Goal: Task Accomplishment & Management: Manage account settings

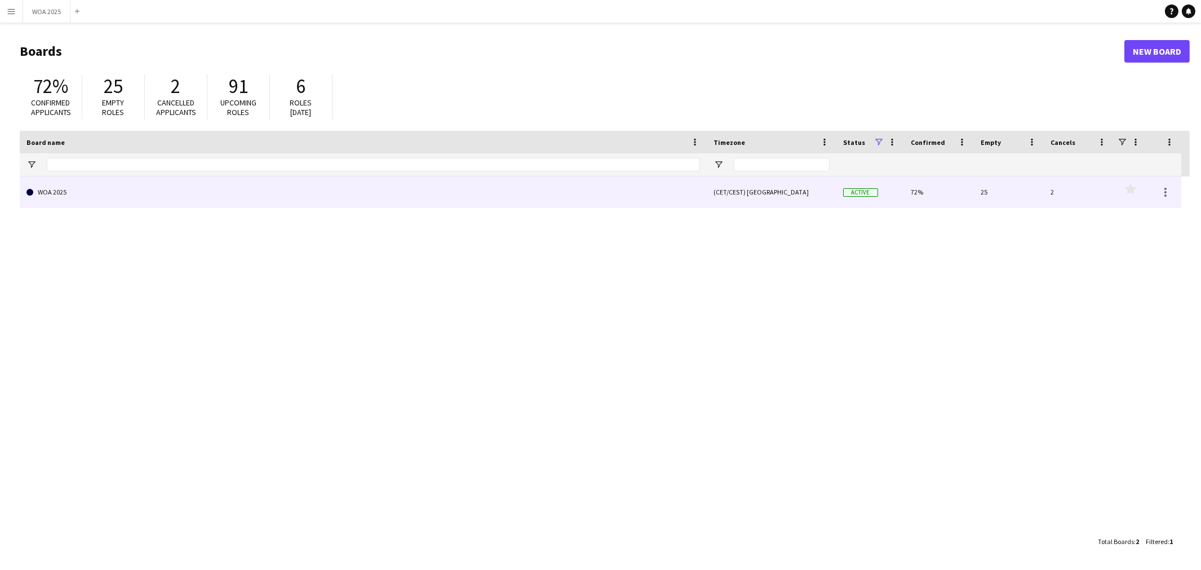
click at [285, 188] on link "WOA 2025" at bounding box center [362, 192] width 673 height 32
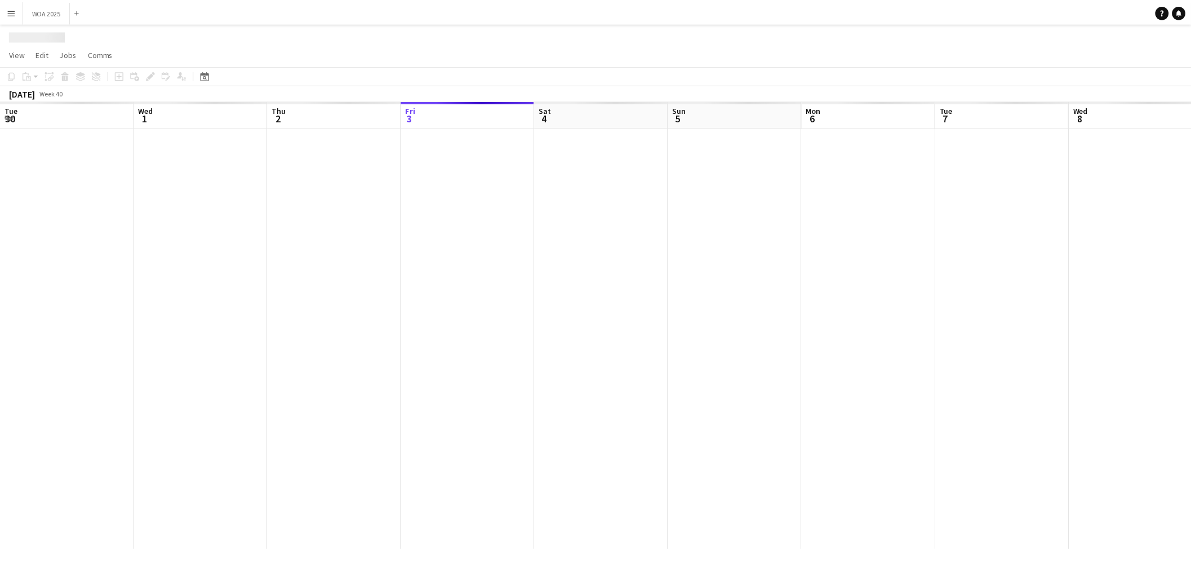
scroll to position [0, 269]
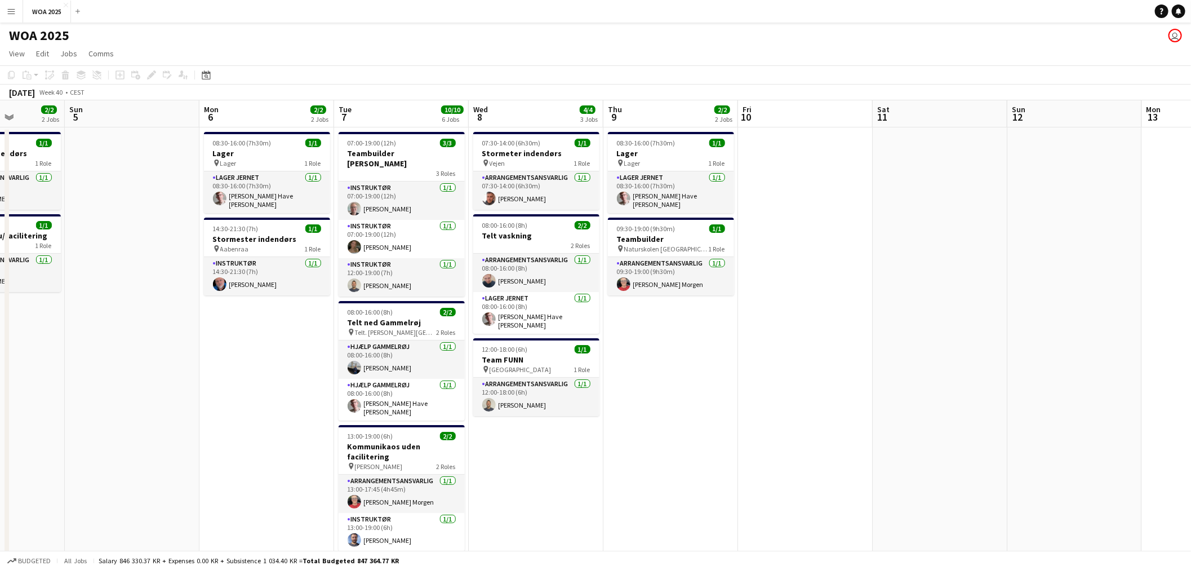
drag, startPoint x: 857, startPoint y: 258, endPoint x: 853, endPoint y: 212, distance: 46.4
click at [853, 212] on app-calendar-viewport "Fri 3 6/6 3 Jobs Sat 4 2/2 2 Jobs Sun 5 Mon 6 2/2 2 Jobs Tue 7 10/10 6 Jobs Wed…" at bounding box center [595, 456] width 1191 height 712
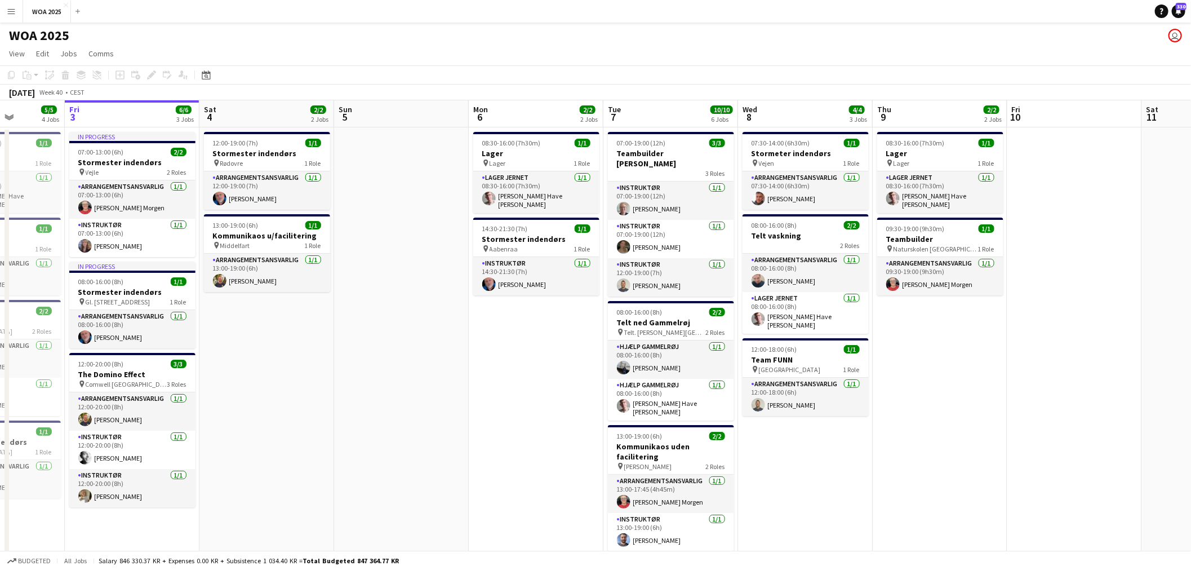
scroll to position [63, 0]
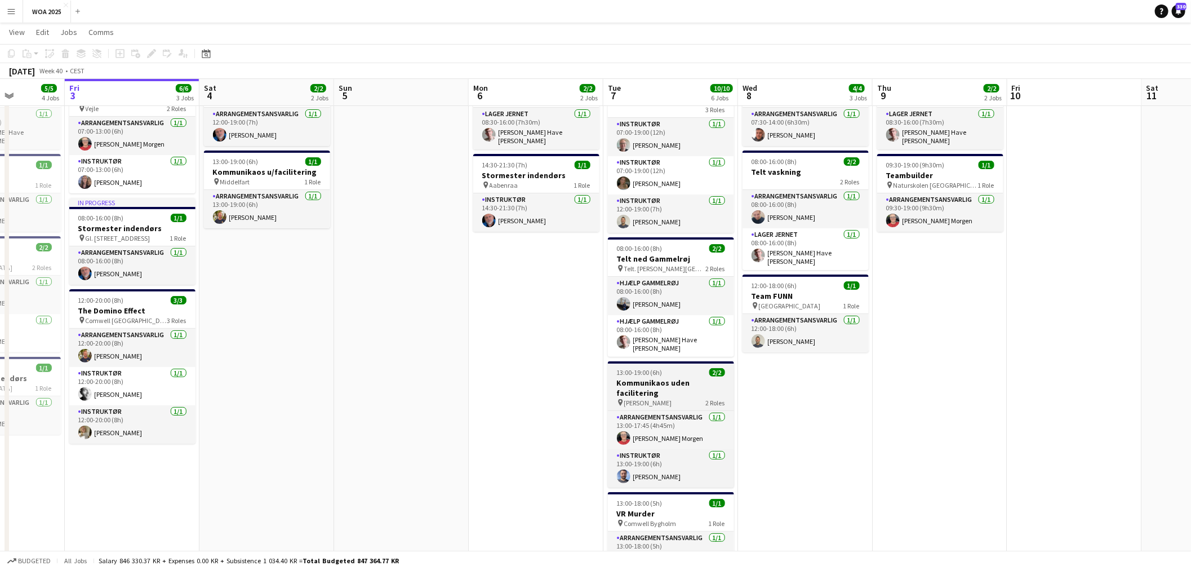
click at [690, 381] on h3 "Kommunikaos uden facilitering" at bounding box center [671, 388] width 126 height 20
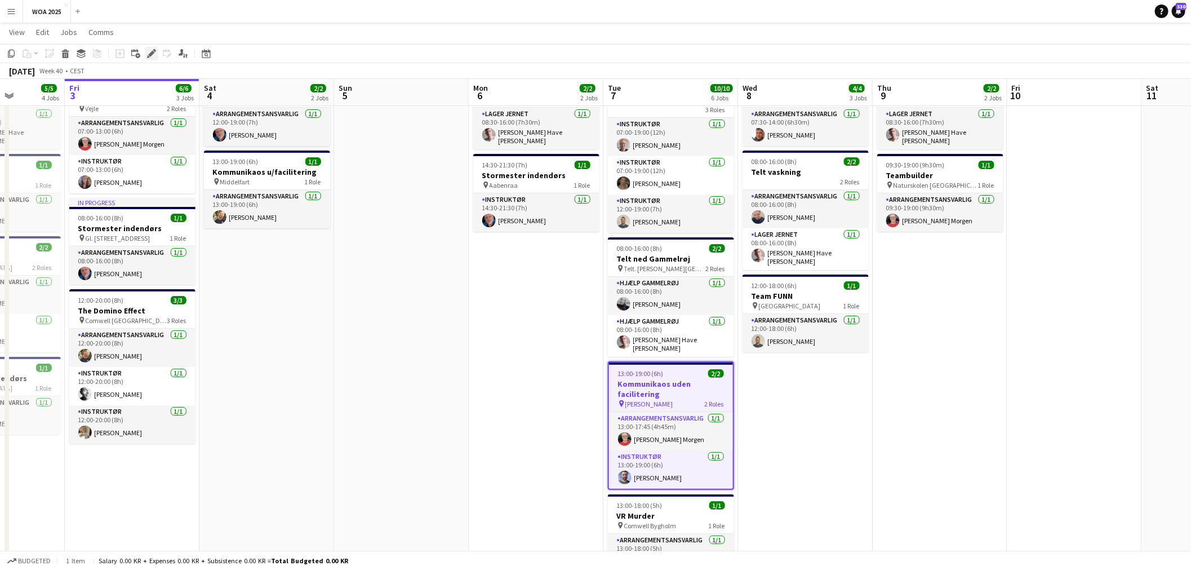
click at [148, 52] on icon "Edit" at bounding box center [151, 53] width 9 height 9
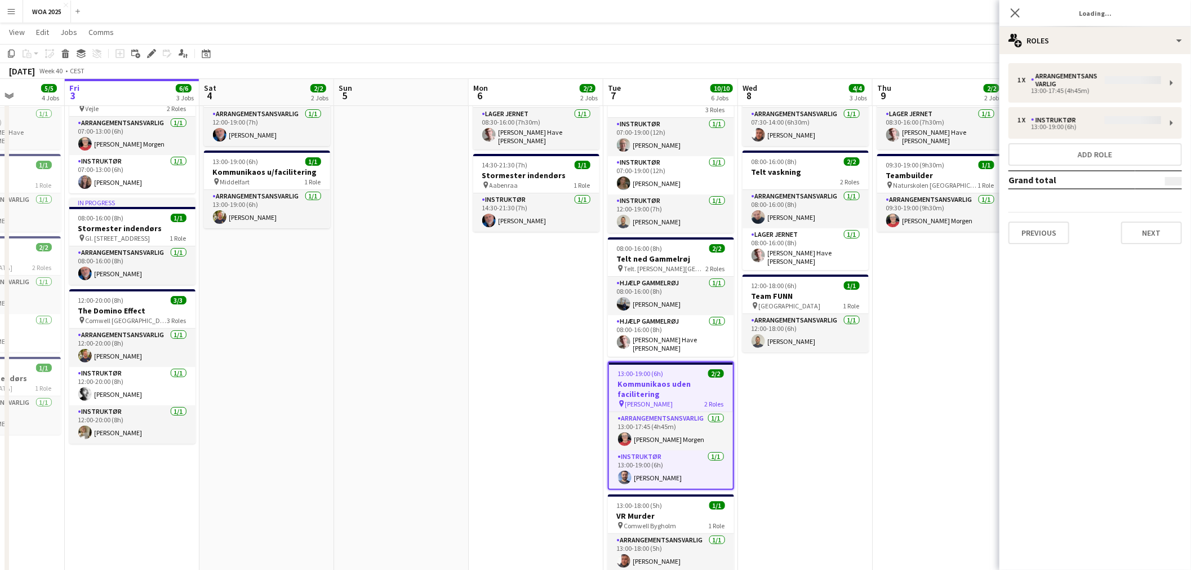
type input "**********"
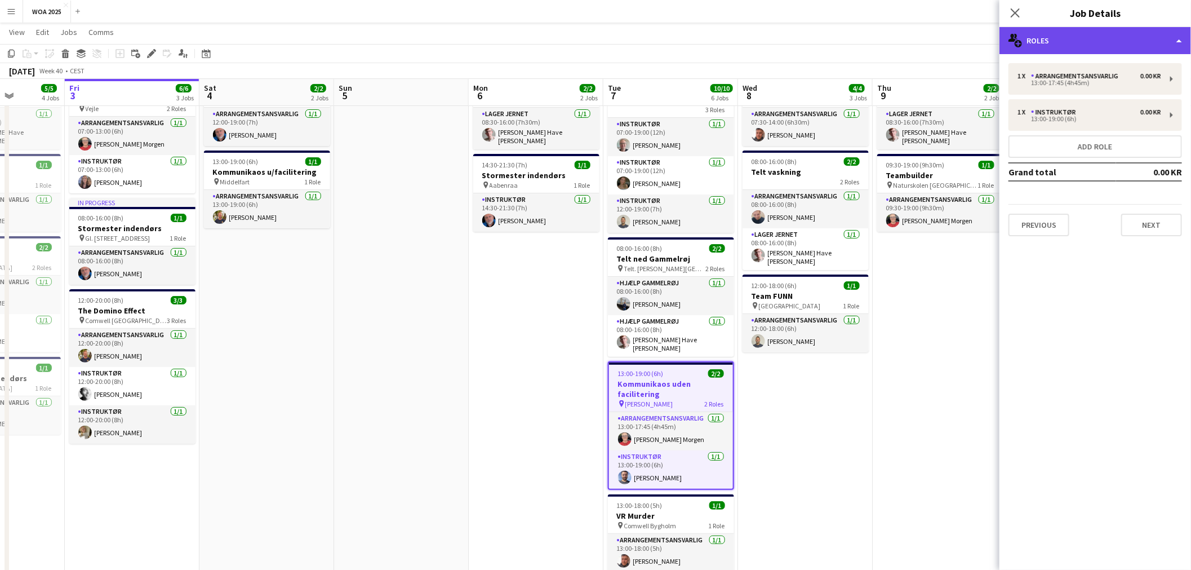
click at [1100, 45] on div "multiple-users-add Roles" at bounding box center [1096, 40] width 192 height 27
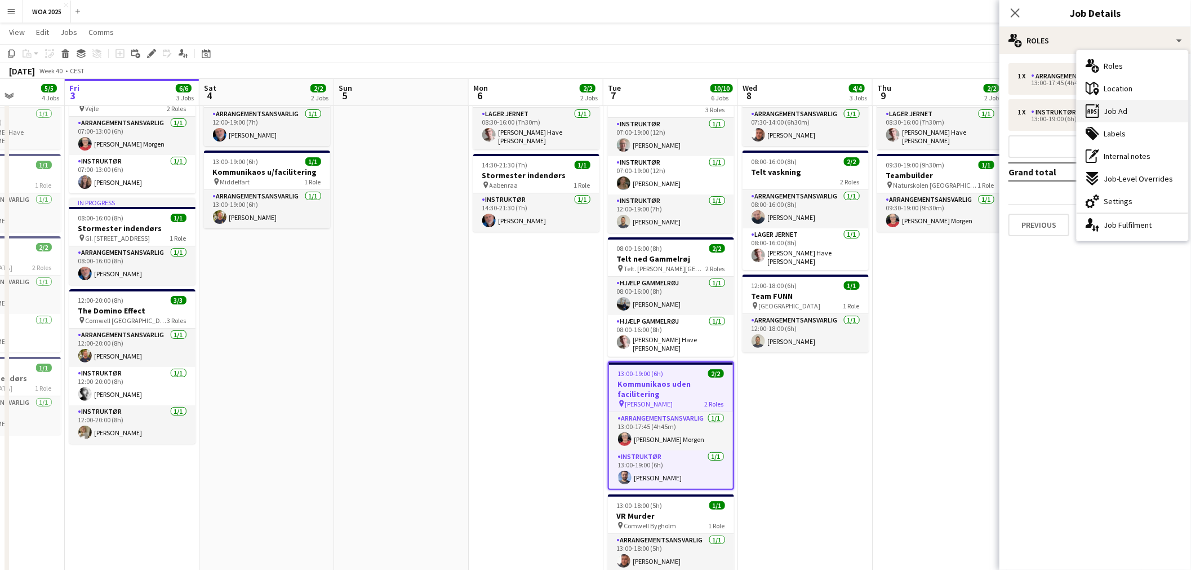
click at [1139, 105] on div "ads-window Job Ad" at bounding box center [1133, 111] width 112 height 23
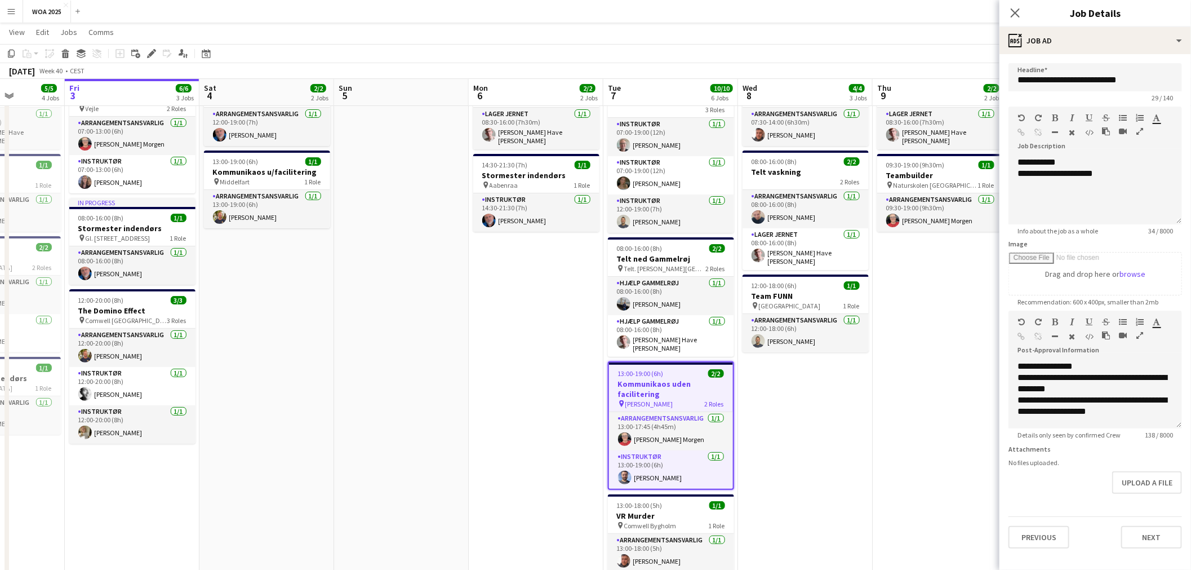
click at [547, 346] on app-date-cell "08:30-16:00 (7h30m) 1/1 Lager pin Lager 1 Role Lager Jernet [DATE] 08:30-16:00 …" at bounding box center [536, 406] width 135 height 685
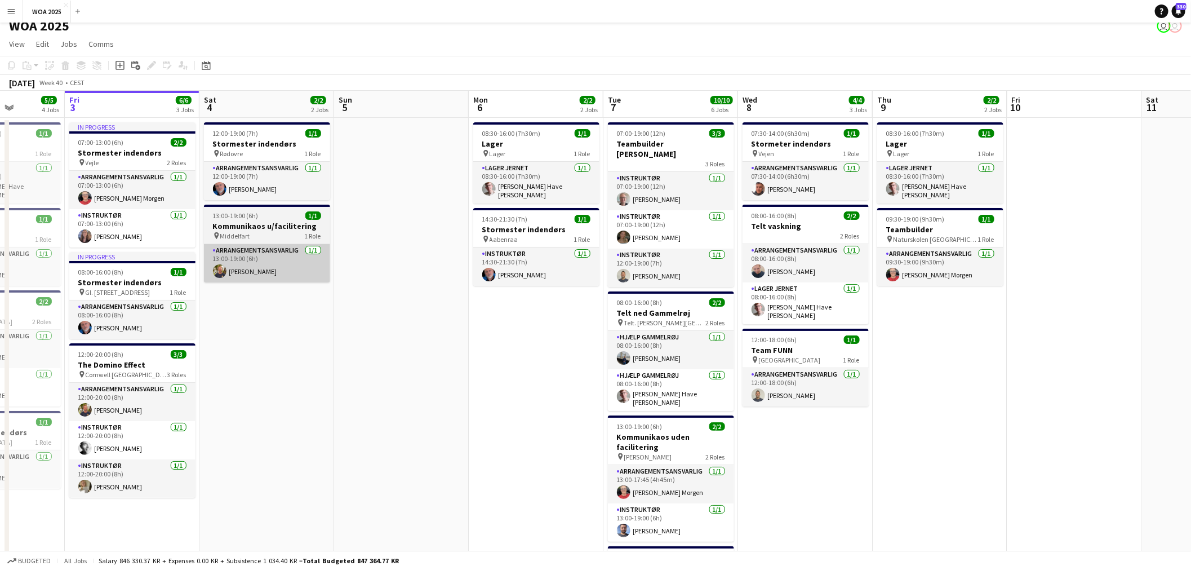
scroll to position [0, 0]
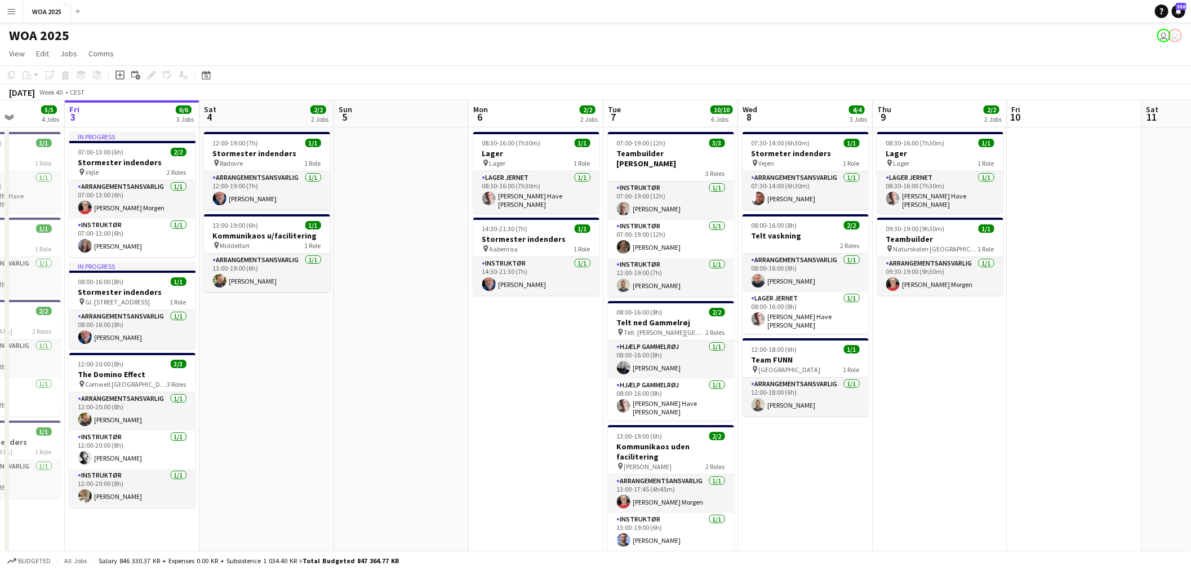
click at [289, 424] on app-date-cell "12:00-19:00 (7h) 1/1 Stormester indendørs pin Rødovre 1 Role Arrangementsansvar…" at bounding box center [267, 469] width 135 height 685
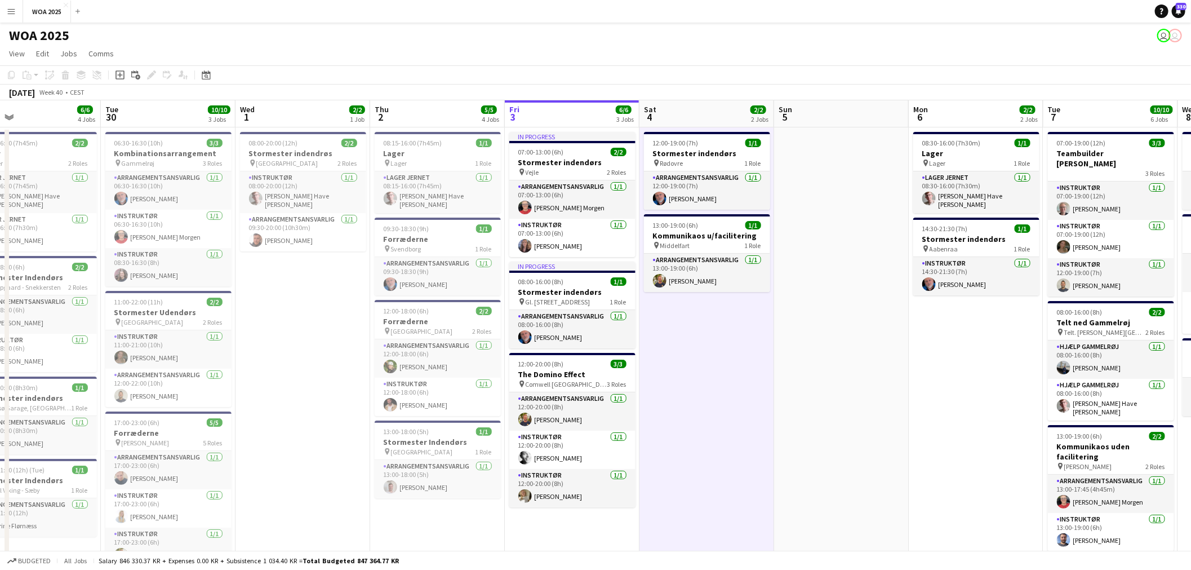
scroll to position [0, 274]
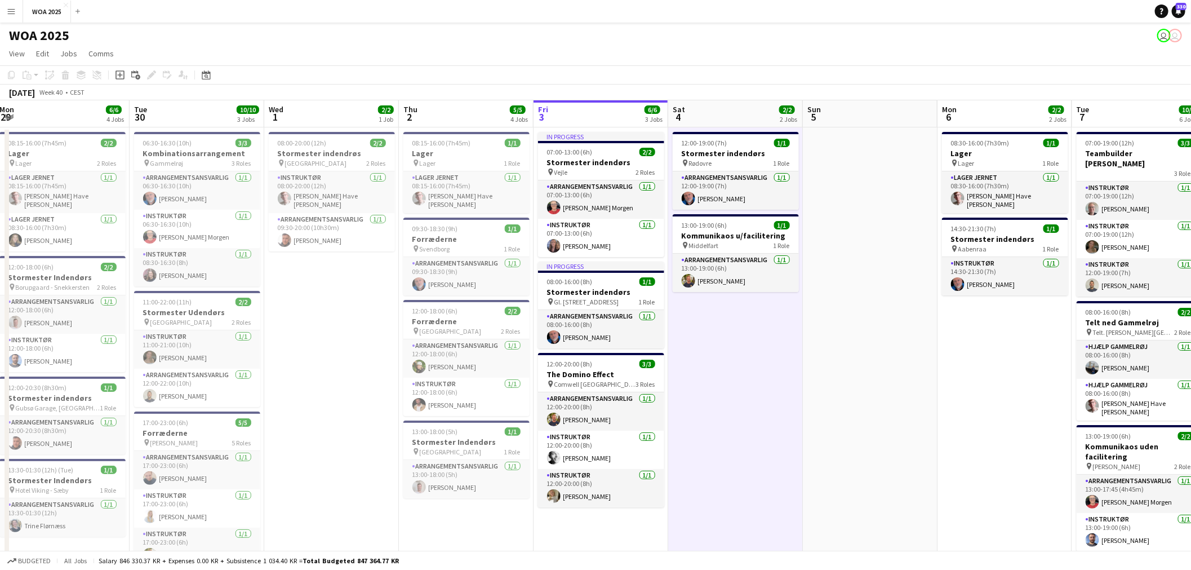
drag, startPoint x: 330, startPoint y: 406, endPoint x: 734, endPoint y: 412, distance: 403.6
click at [734, 412] on app-calendar-viewport "Sat 27 2/2 2 Jobs Sun 28 Mon 29 6/6 4 Jobs Tue 30 10/10 3 Jobs Wed 1 2/2 1 Job …" at bounding box center [595, 456] width 1191 height 712
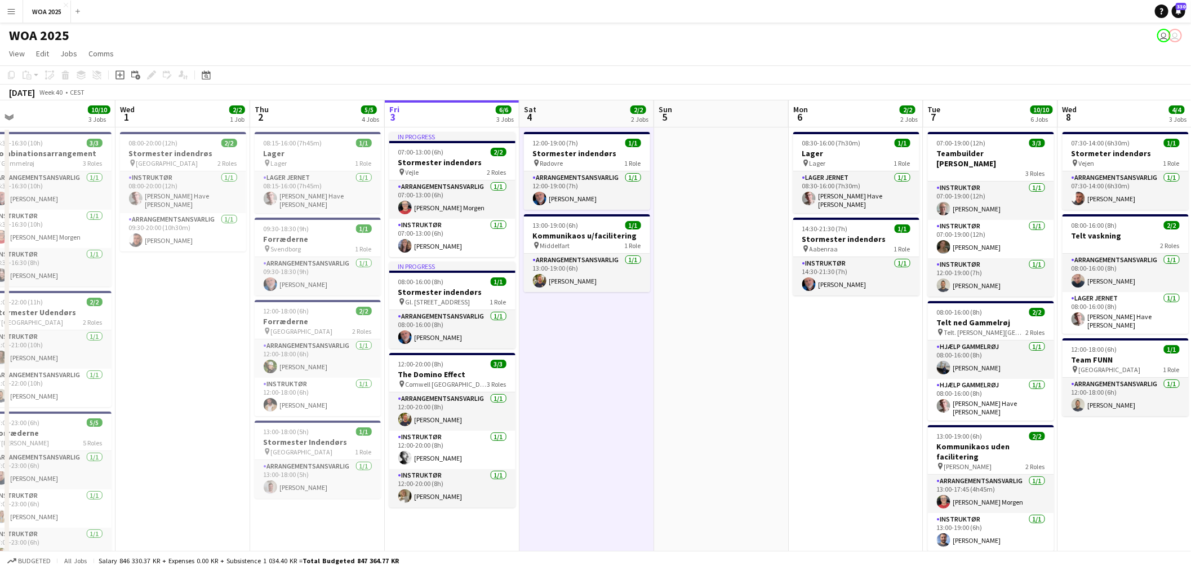
scroll to position [0, 447]
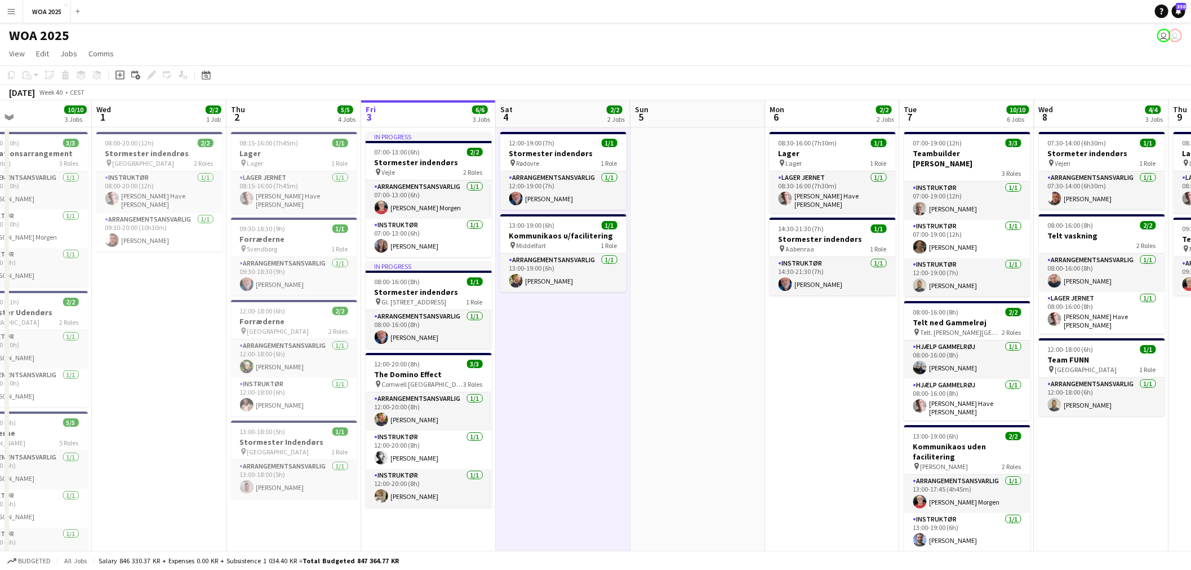
drag, startPoint x: 894, startPoint y: 380, endPoint x: 722, endPoint y: 388, distance: 172.6
click at [722, 388] on app-calendar-viewport "Sat 27 2/2 2 Jobs Sun 28 Mon 29 6/6 4 Jobs Tue 30 10/10 3 Jobs Wed 1 2/2 1 Job …" at bounding box center [595, 456] width 1191 height 712
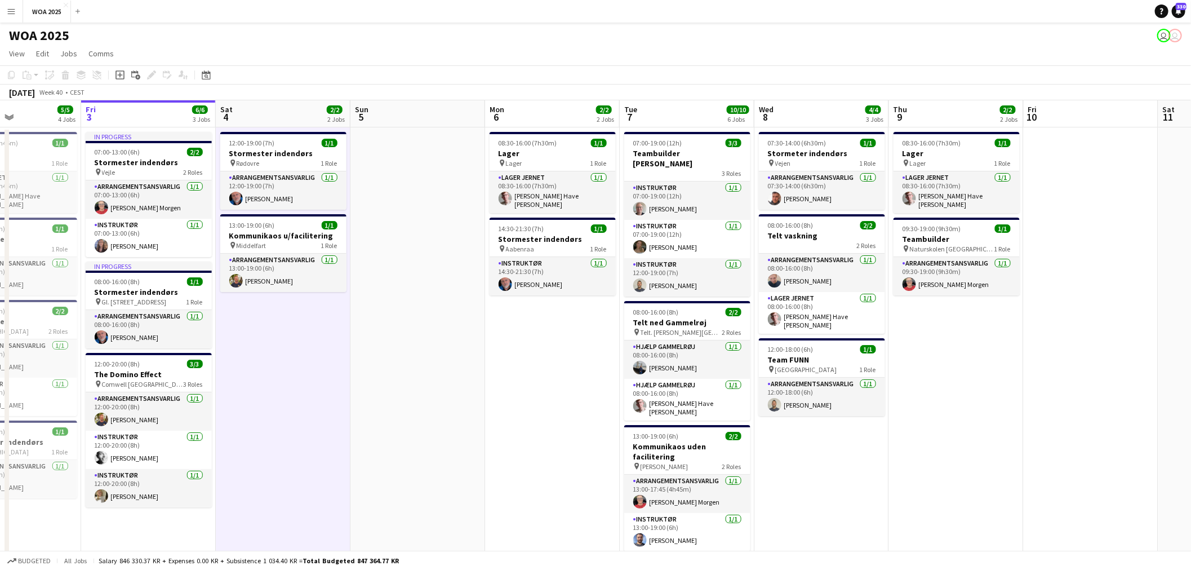
scroll to position [0, 375]
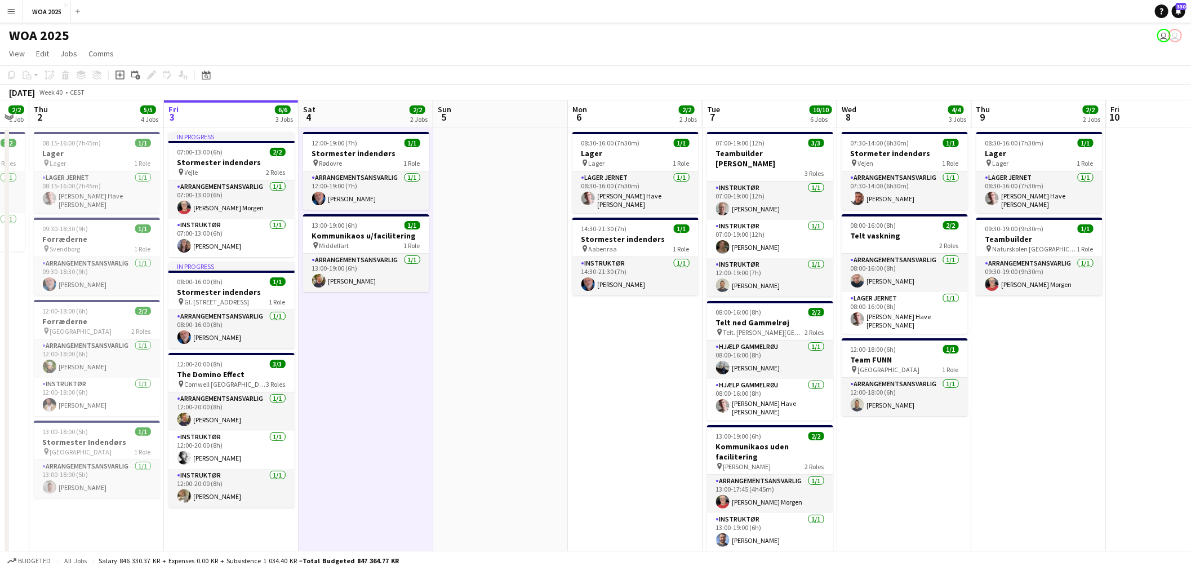
drag, startPoint x: 773, startPoint y: 357, endPoint x: 575, endPoint y: 316, distance: 201.5
click at [575, 316] on app-calendar-viewport "Mon 29 6/6 4 Jobs Tue 30 10/10 3 Jobs Wed 1 2/2 1 Job Thu 2 5/5 4 Jobs Fri 3 6/…" at bounding box center [595, 456] width 1191 height 712
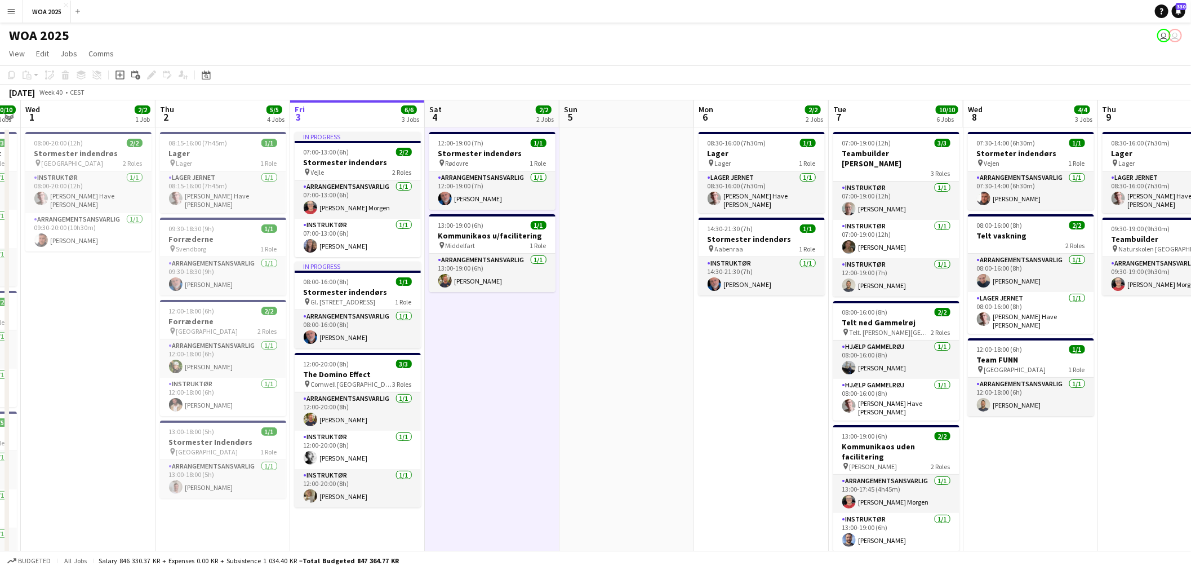
scroll to position [0, 246]
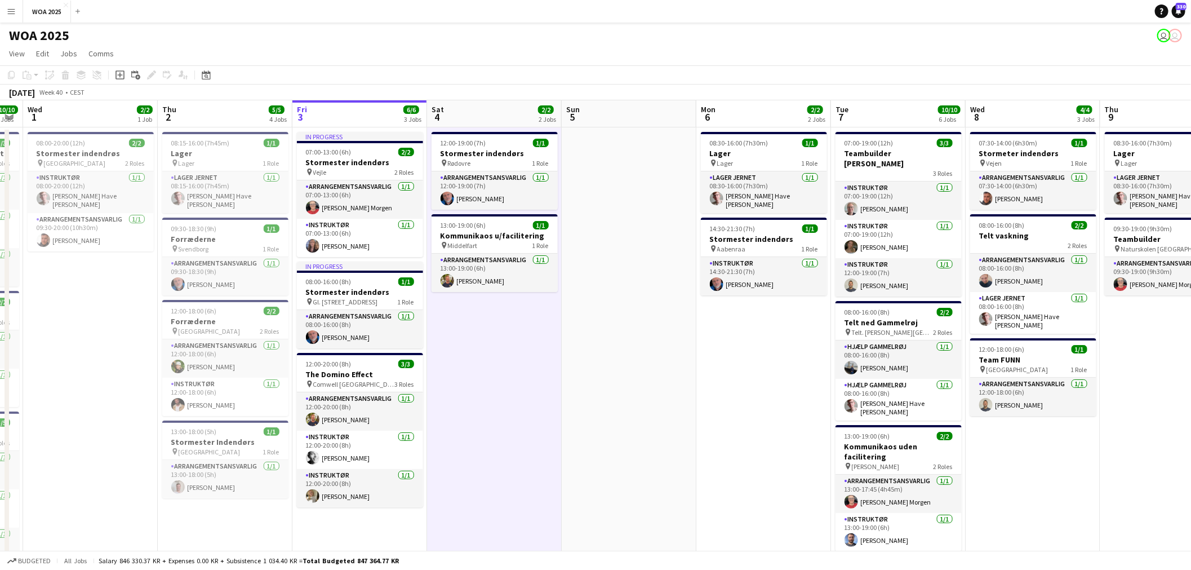
drag, startPoint x: 479, startPoint y: 316, endPoint x: 608, endPoint y: 331, distance: 129.4
click at [608, 331] on app-calendar-viewport "Mon 29 6/6 4 Jobs Tue 30 10/10 3 Jobs Wed 1 2/2 1 Job Thu 2 5/5 4 Jobs Fri 3 6/…" at bounding box center [595, 456] width 1191 height 712
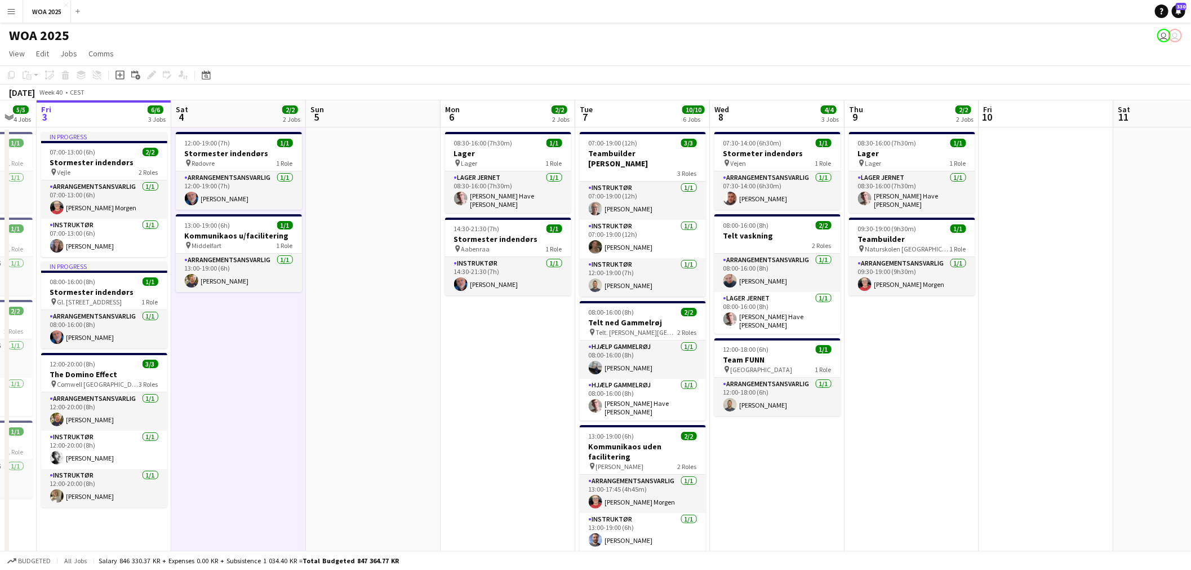
scroll to position [0, 372]
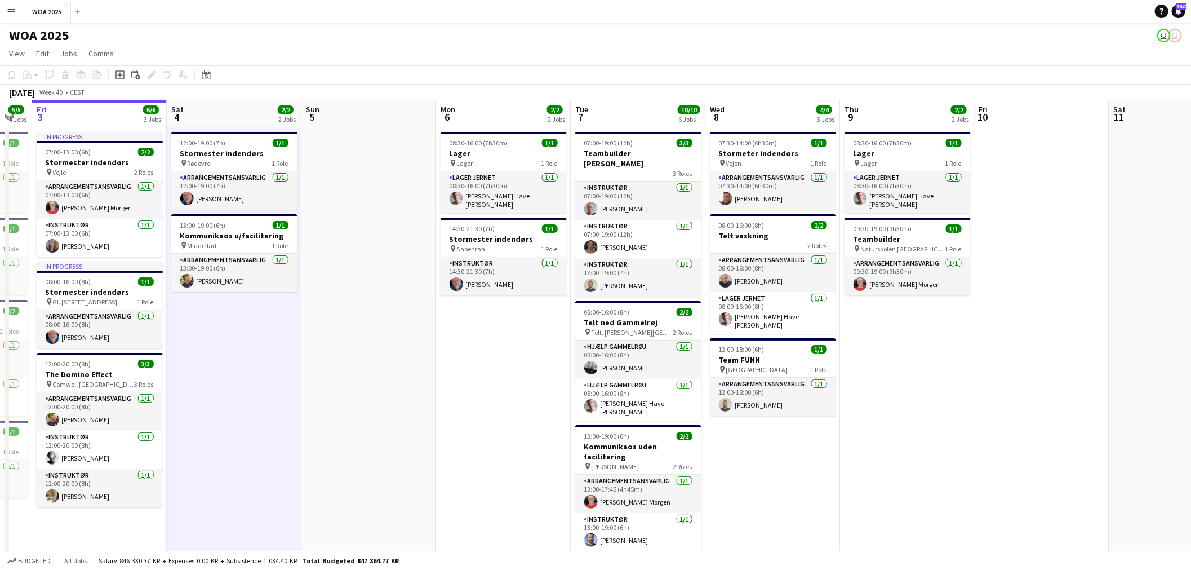
drag, startPoint x: 731, startPoint y: 345, endPoint x: 472, endPoint y: 324, distance: 260.1
click at [472, 324] on app-calendar-viewport "Tue 30 10/10 3 Jobs Wed 1 2/2 1 Job Thu 2 5/5 4 Jobs Fri 3 6/6 3 Jobs Sat 4 2/2…" at bounding box center [595, 456] width 1191 height 712
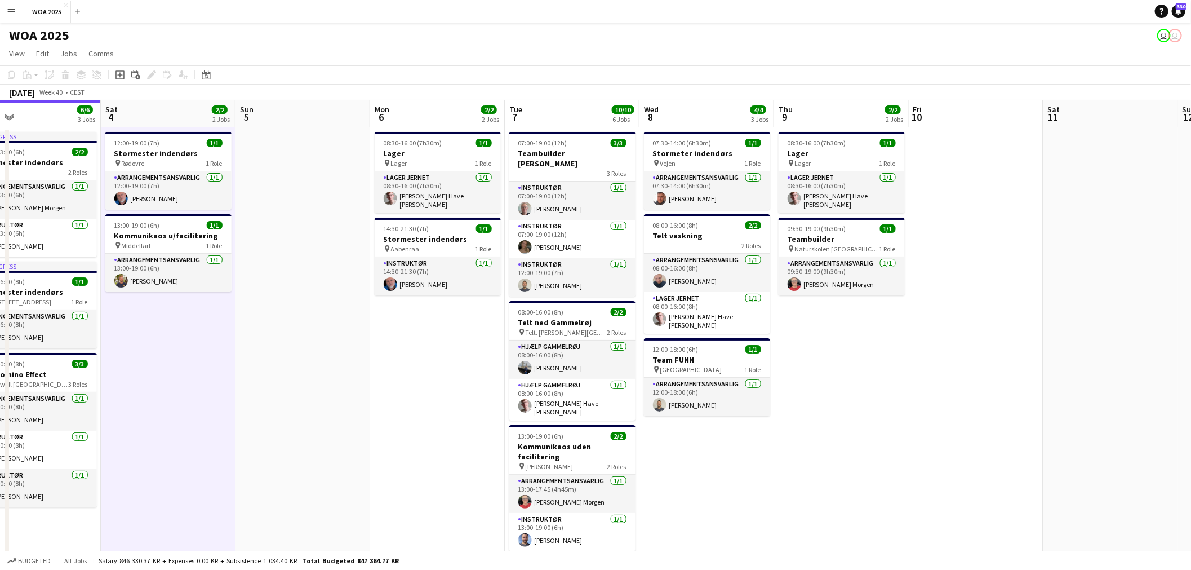
scroll to position [0, 442]
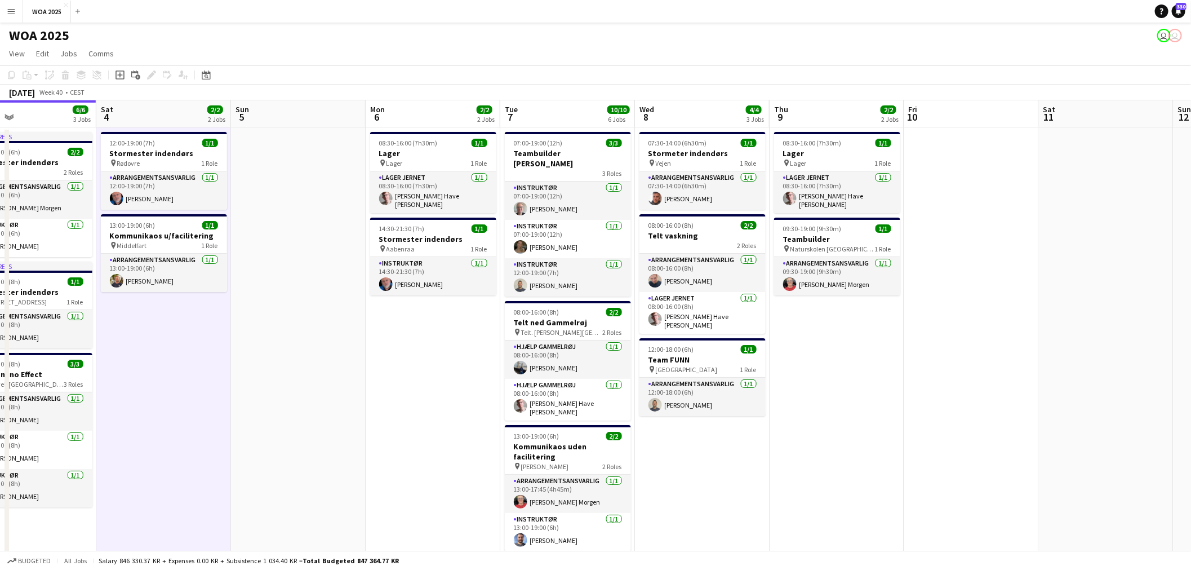
drag, startPoint x: 871, startPoint y: 321, endPoint x: 849, endPoint y: 323, distance: 22.0
click at [849, 323] on app-calendar-viewport "Tue 30 10/10 3 Jobs Wed 1 2/2 1 Job Thu 2 5/5 4 Jobs Fri 3 6/6 3 Jobs Sat 4 2/2…" at bounding box center [595, 456] width 1191 height 712
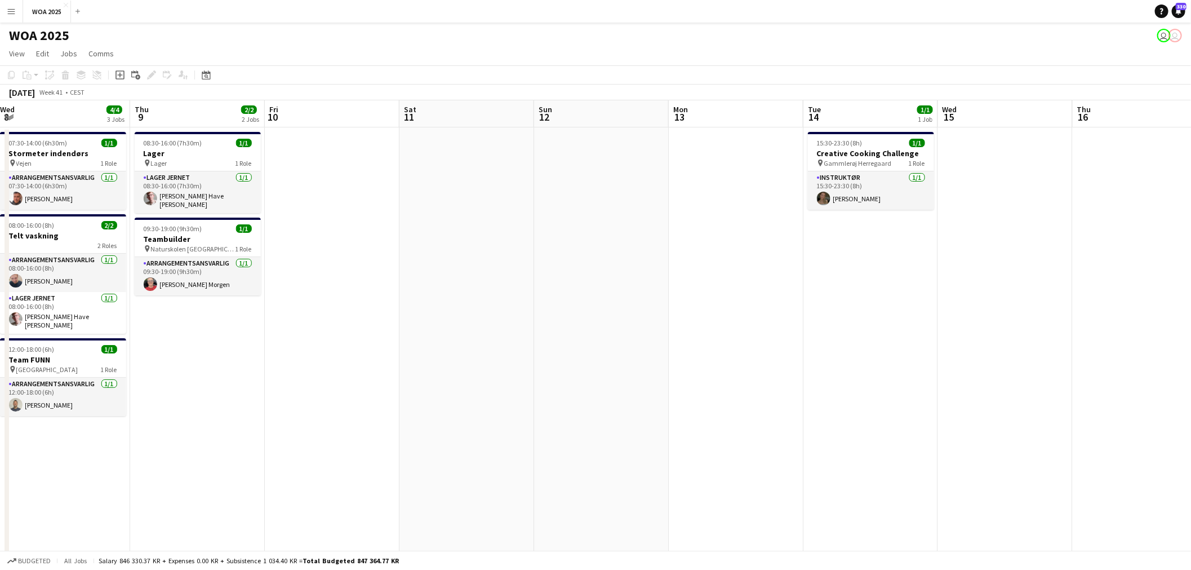
drag, startPoint x: 1040, startPoint y: 348, endPoint x: 384, endPoint y: 390, distance: 657.9
click at [385, 389] on app-calendar-viewport "Sun 5 Mon 6 2/2 2 Jobs Tue 7 10/10 6 Jobs Wed 8 4/4 3 Jobs Thu 9 2/2 2 Jobs Fri…" at bounding box center [595, 456] width 1191 height 712
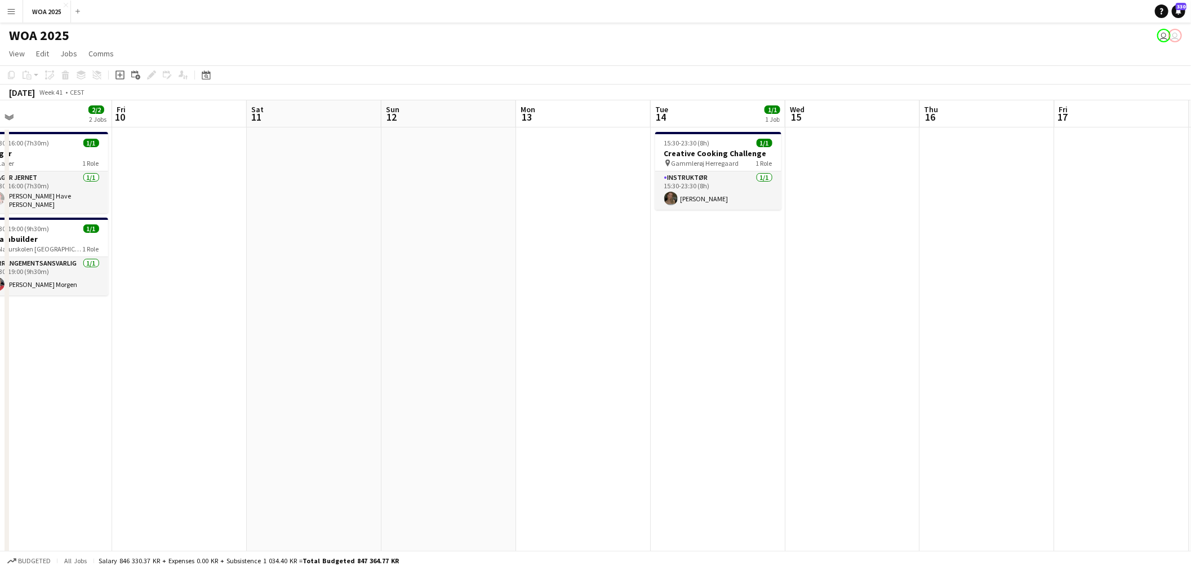
drag, startPoint x: 821, startPoint y: 373, endPoint x: 637, endPoint y: 393, distance: 185.4
click at [627, 382] on app-calendar-viewport "Mon 6 2/2 2 Jobs Tue 7 10/10 6 Jobs Wed 8 4/4 3 Jobs Thu 9 2/2 2 Jobs Fri 10 Sa…" at bounding box center [595, 456] width 1191 height 712
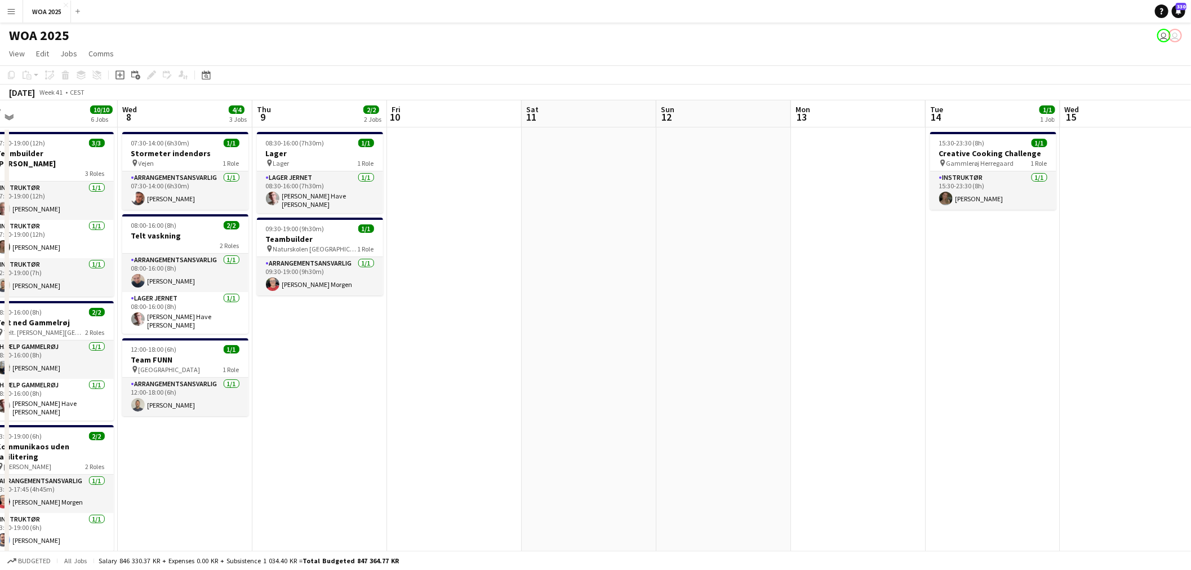
scroll to position [0, 232]
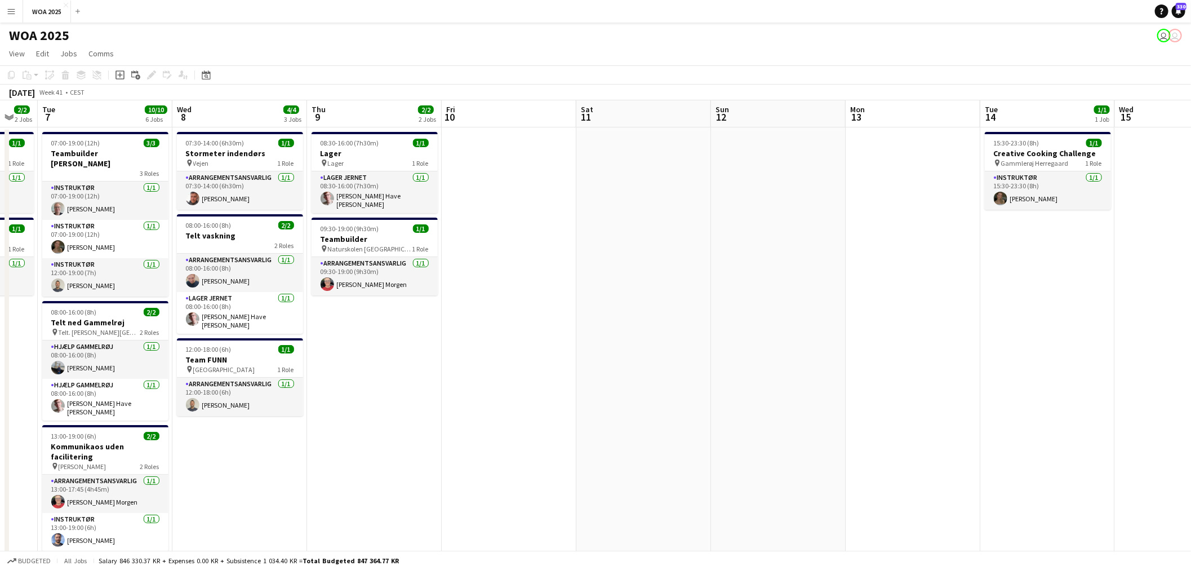
drag, startPoint x: 617, startPoint y: 392, endPoint x: 1003, endPoint y: 351, distance: 388.2
click at [1003, 351] on app-calendar-viewport "Sun 5 Mon 6 2/2 2 Jobs Tue 7 10/10 6 Jobs Wed 8 4/4 3 Jobs Thu 9 2/2 2 Jobs Fri…" at bounding box center [595, 456] width 1191 height 712
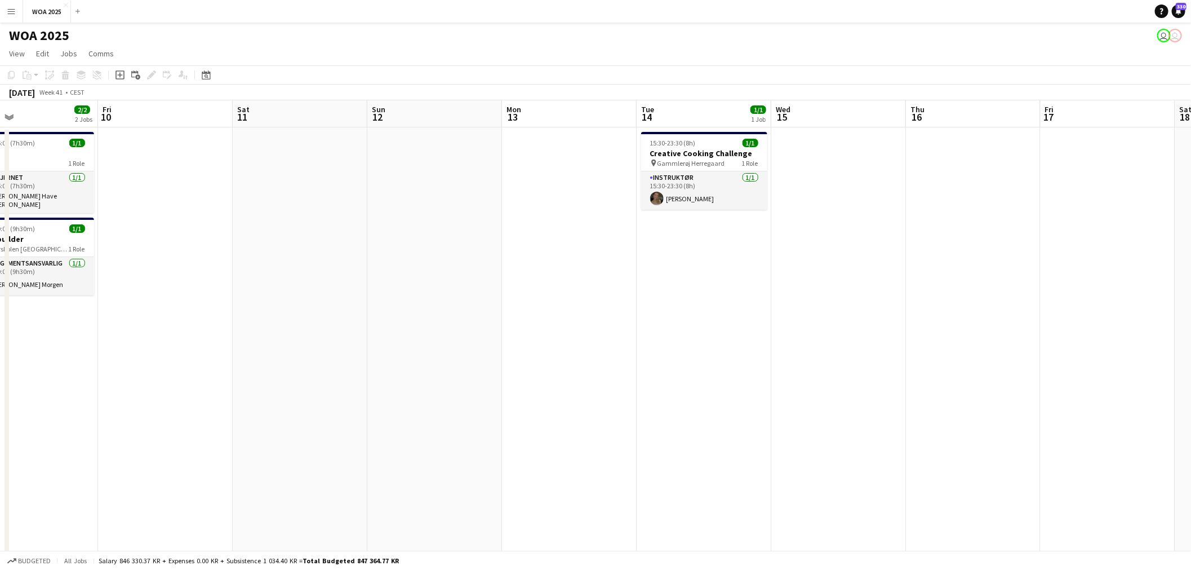
drag, startPoint x: 987, startPoint y: 264, endPoint x: 1071, endPoint y: 268, distance: 84.6
click at [1069, 268] on app-calendar-viewport "Tue 7 10/10 6 Jobs Wed 8 4/4 3 Jobs Thu 9 2/2 2 Jobs Fri 10 Sat 11 Sun 12 Mon 1…" at bounding box center [595, 456] width 1191 height 712
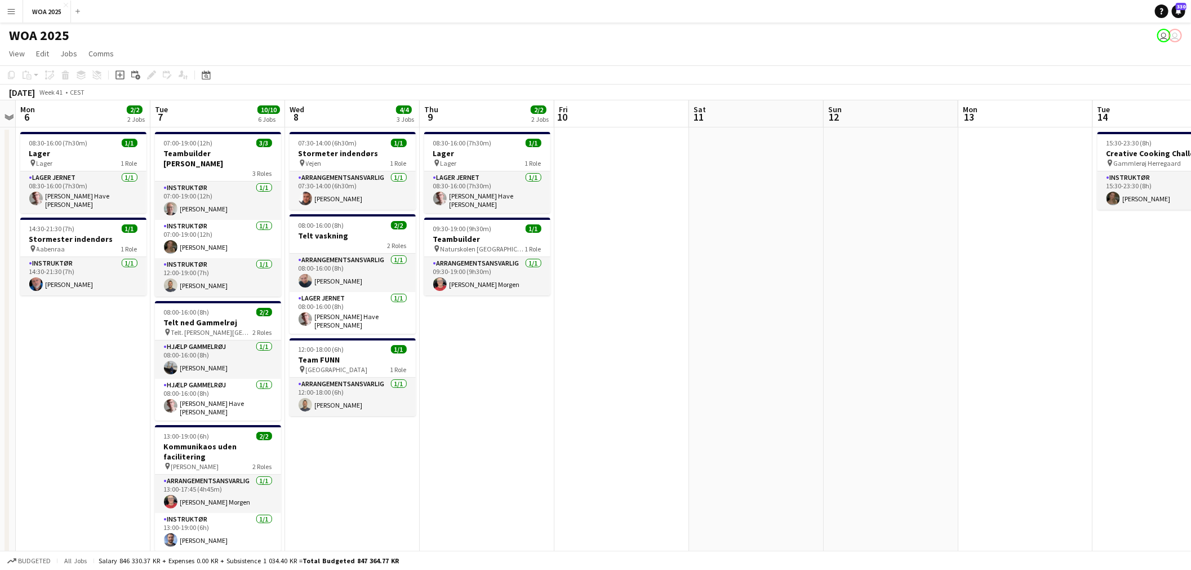
scroll to position [0, 235]
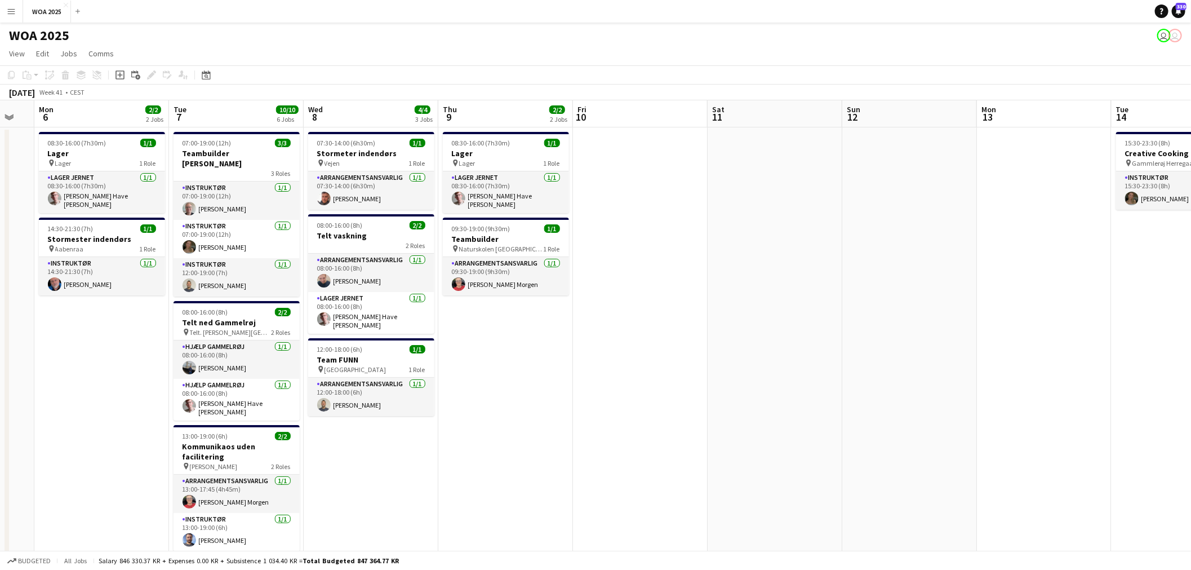
drag, startPoint x: 644, startPoint y: 274, endPoint x: 957, endPoint y: 271, distance: 312.8
click at [957, 271] on app-calendar-viewport "Sat 4 2/2 2 Jobs Sun 5 Mon 6 2/2 2 Jobs Tue 7 10/10 6 Jobs Wed 8 4/4 3 Jobs Thu…" at bounding box center [595, 456] width 1191 height 712
